Goal: Transaction & Acquisition: Purchase product/service

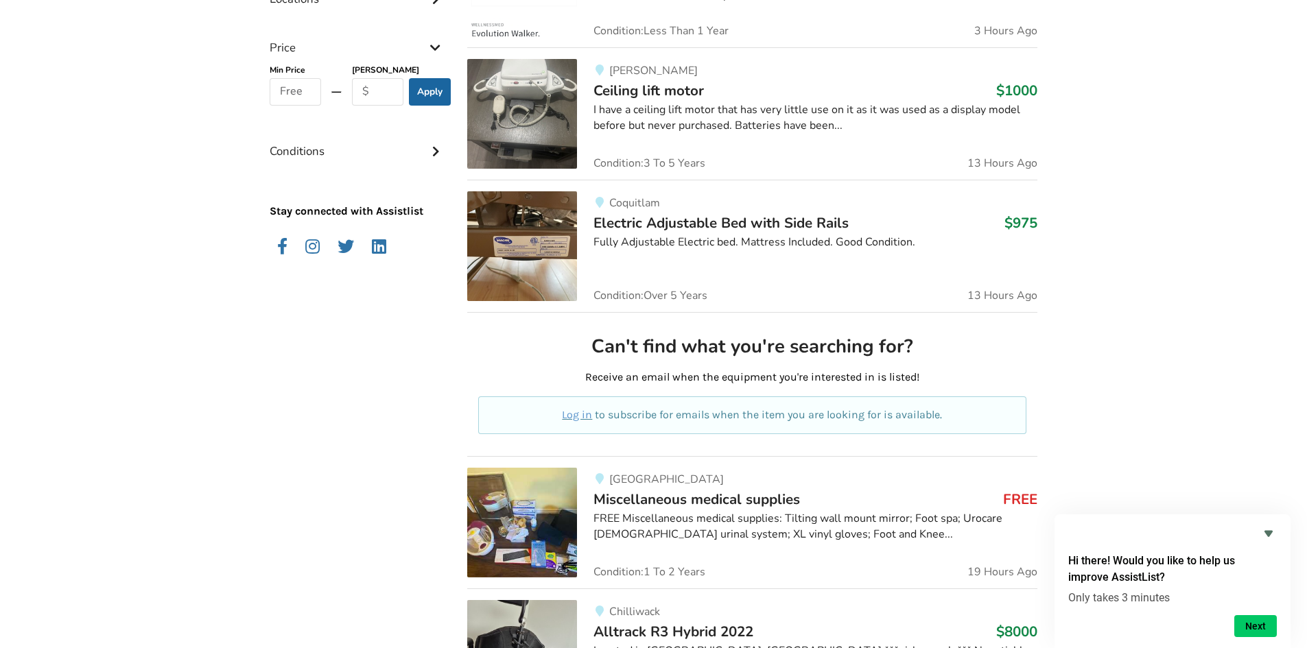
scroll to position [686, 0]
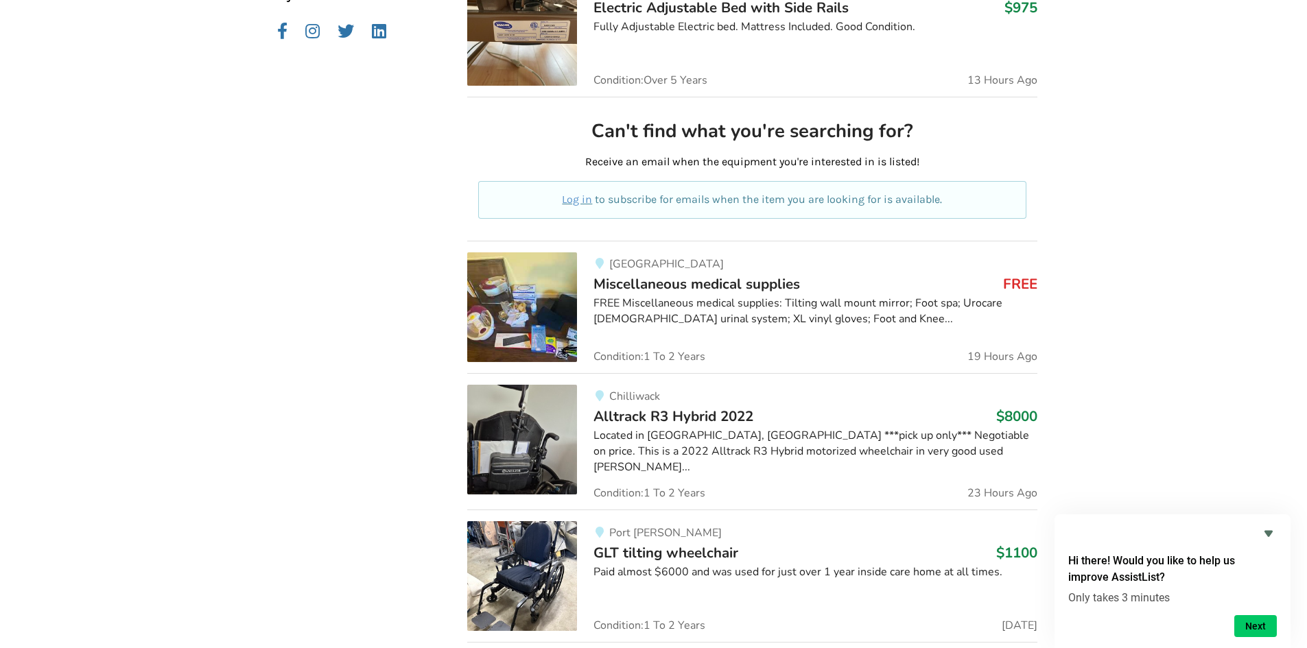
click at [701, 284] on span "Miscellaneous medical supplies" at bounding box center [697, 283] width 207 height 19
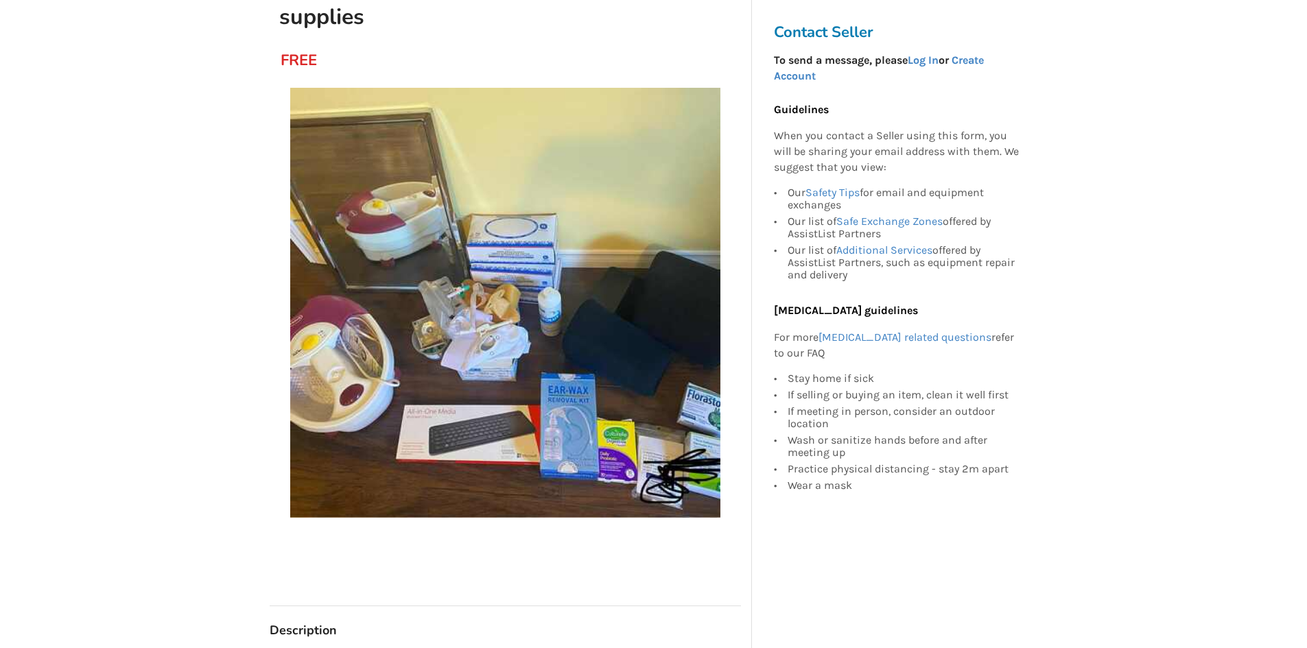
scroll to position [69, 0]
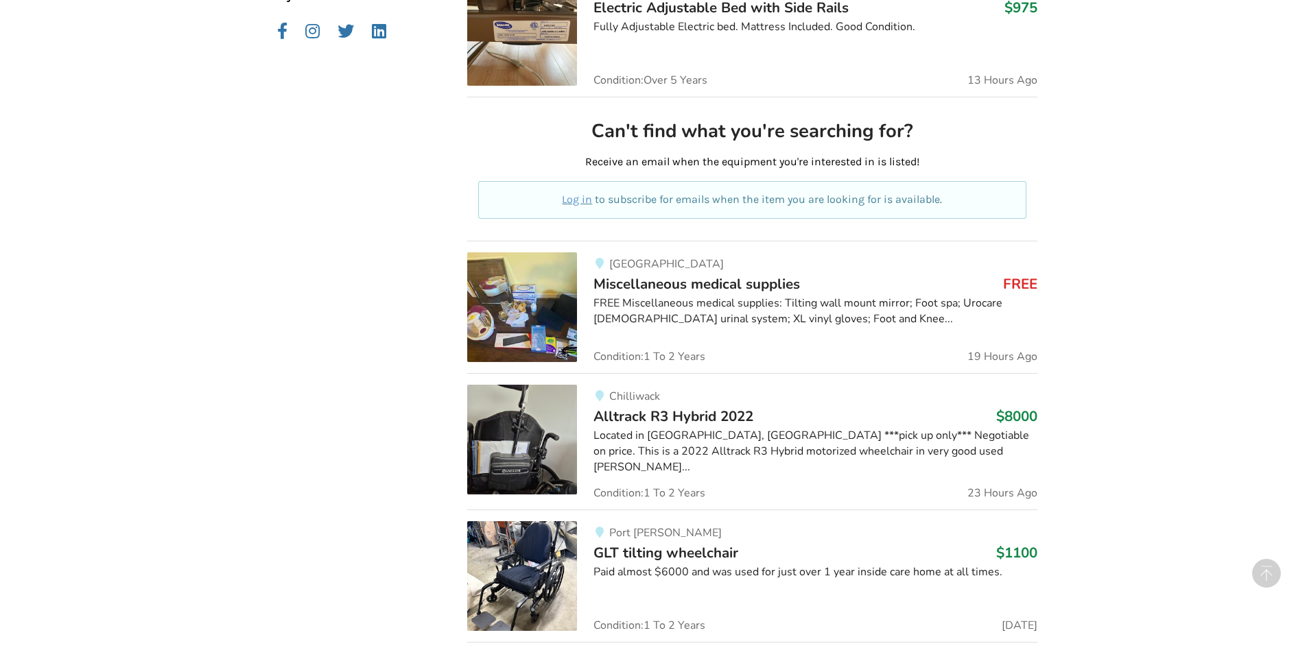
scroll to position [274, 0]
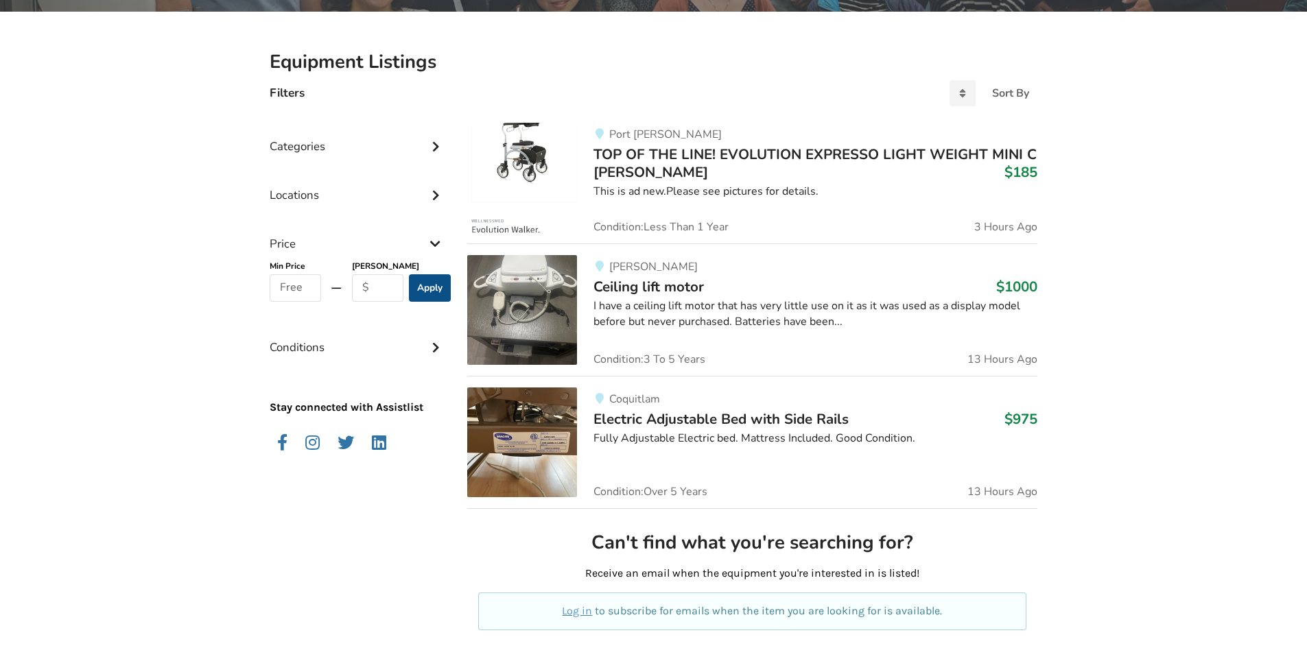
click at [427, 279] on button "Apply" at bounding box center [430, 287] width 42 height 27
click at [371, 283] on input "text" at bounding box center [377, 287] width 51 height 27
type input "free"
click at [438, 289] on button "Apply" at bounding box center [430, 287] width 42 height 27
click at [1025, 94] on div "Sort By" at bounding box center [1010, 93] width 37 height 11
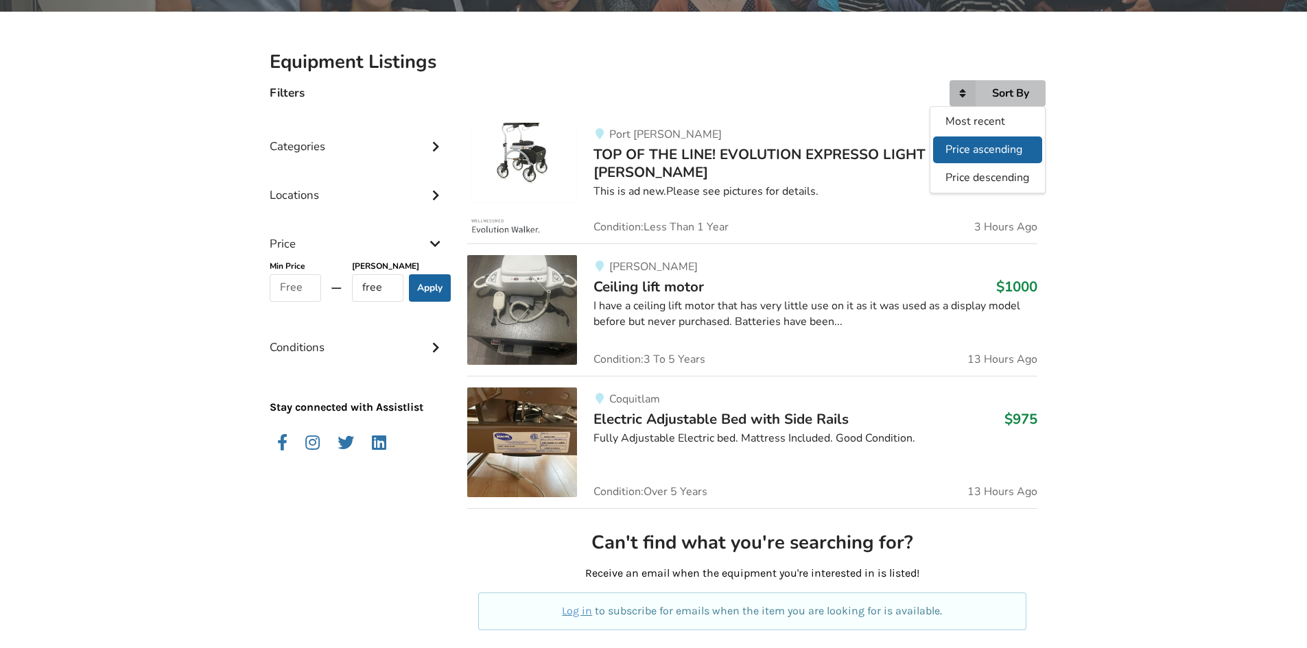
click at [987, 150] on span "Price ascending" at bounding box center [984, 149] width 77 height 15
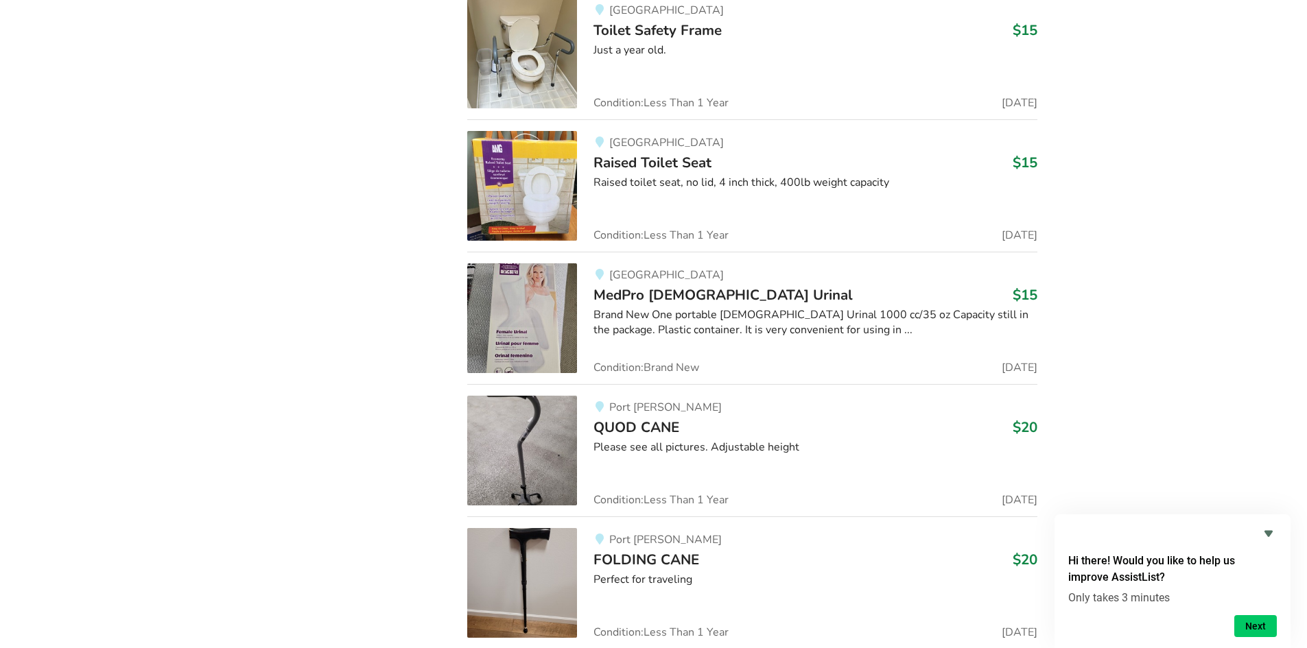
scroll to position [4274, 0]
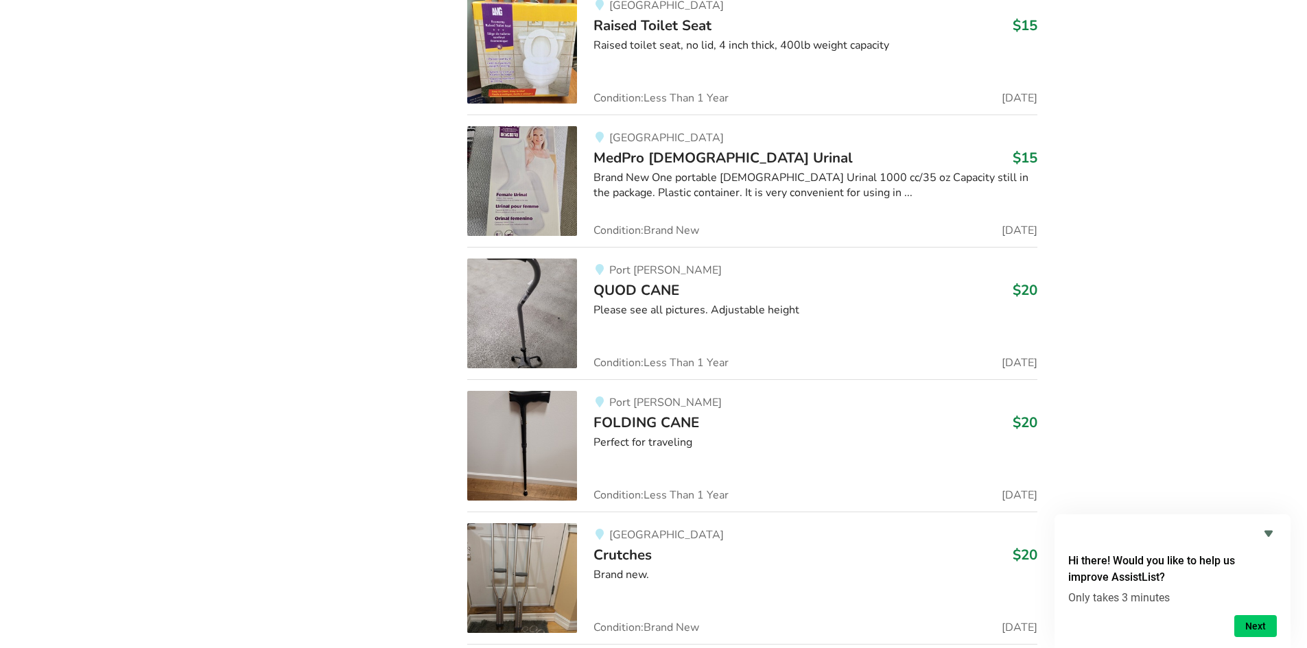
click at [676, 156] on span "MedPro [DEMOGRAPHIC_DATA] Urinal" at bounding box center [723, 157] width 259 height 19
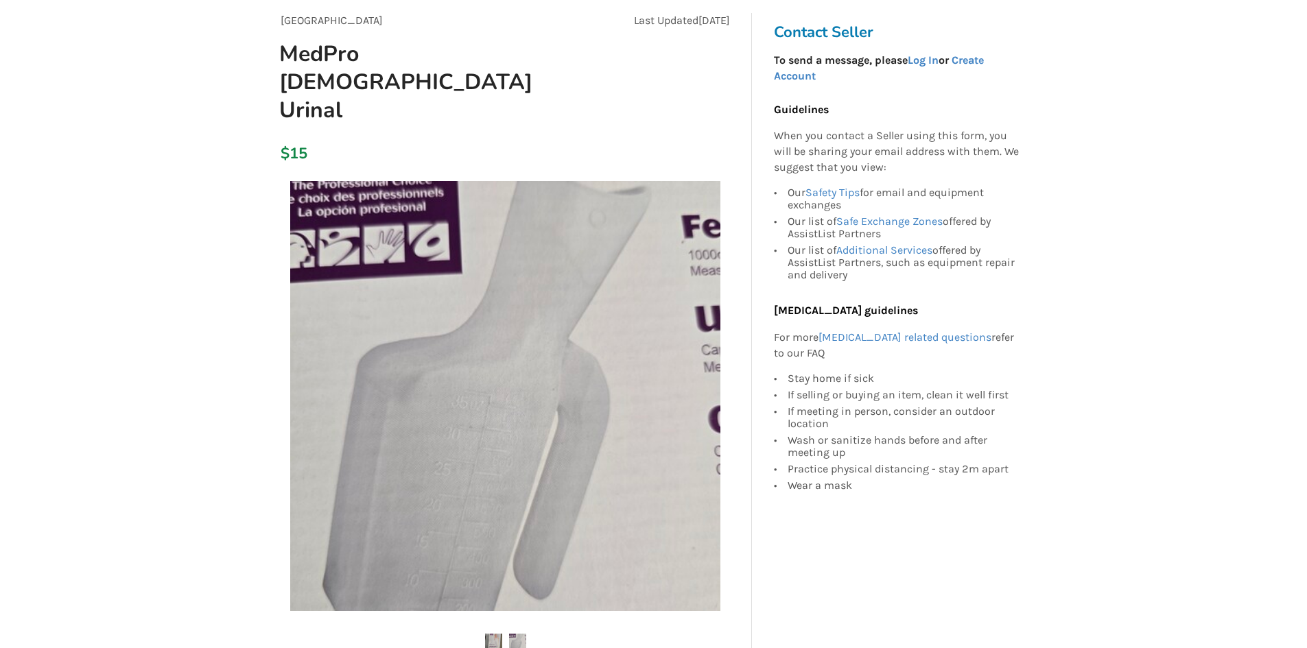
scroll to position [69, 0]
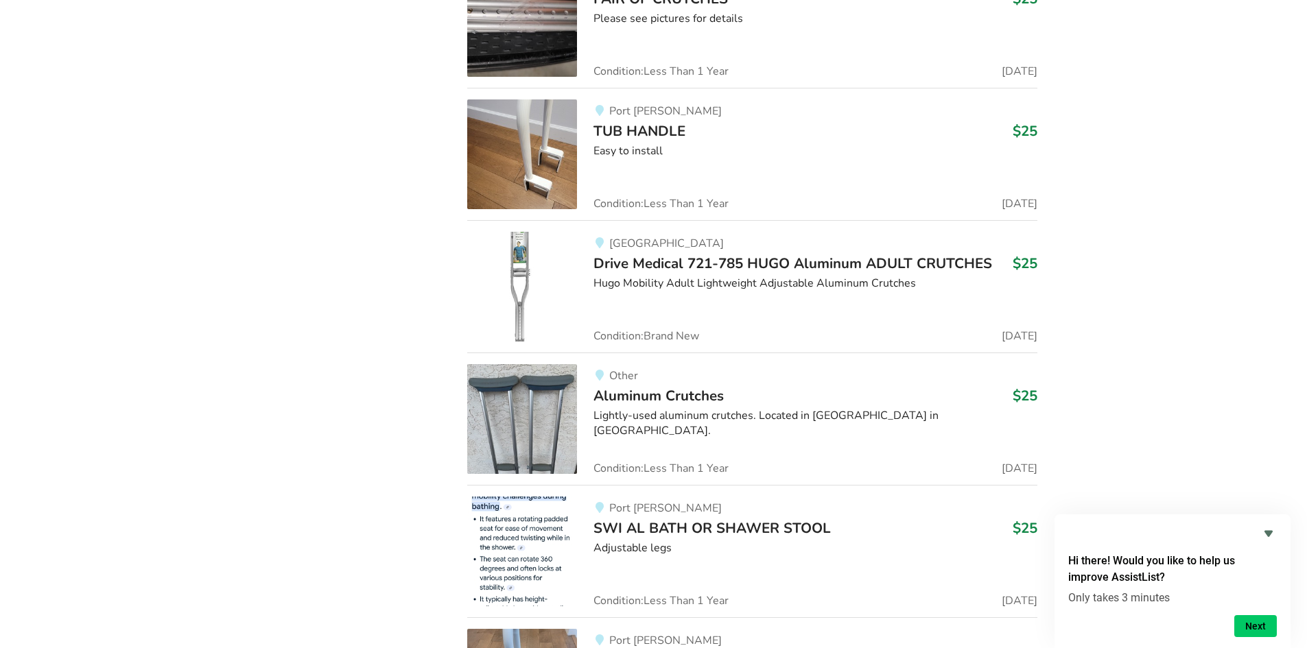
scroll to position [8968, 0]
